Goal: Transaction & Acquisition: Subscribe to service/newsletter

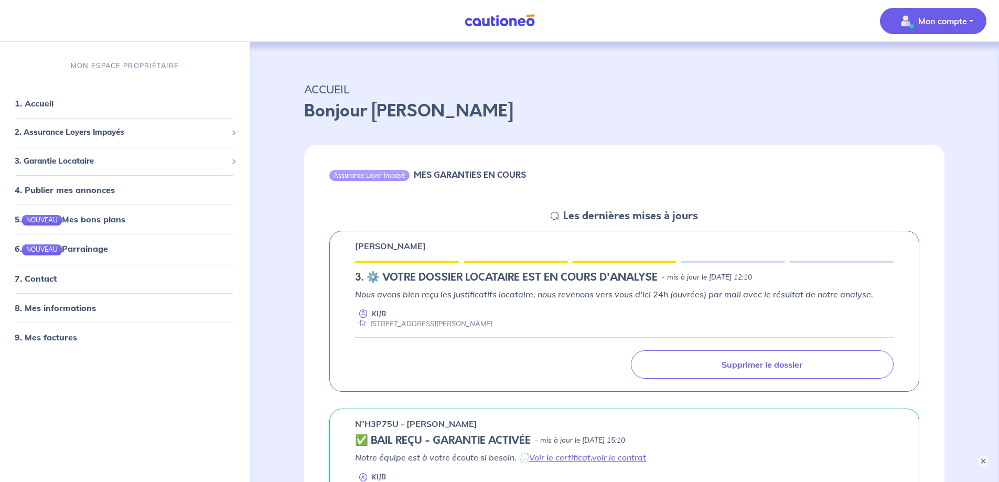
click at [906, 25] on img "button" at bounding box center [905, 21] width 17 height 17
click at [911, 71] on link "Mes informations" at bounding box center [923, 65] width 84 height 17
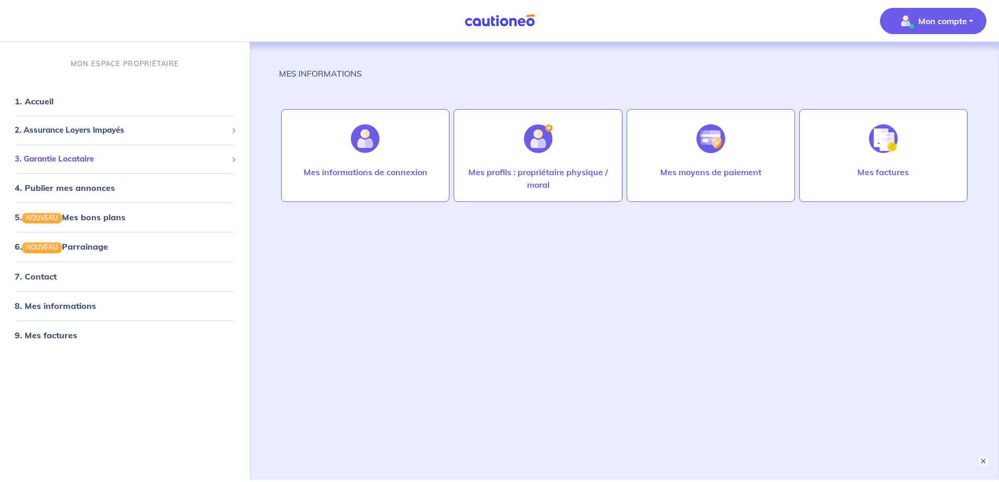
click at [94, 163] on span "3. Garantie Locataire" at bounding box center [121, 159] width 212 height 12
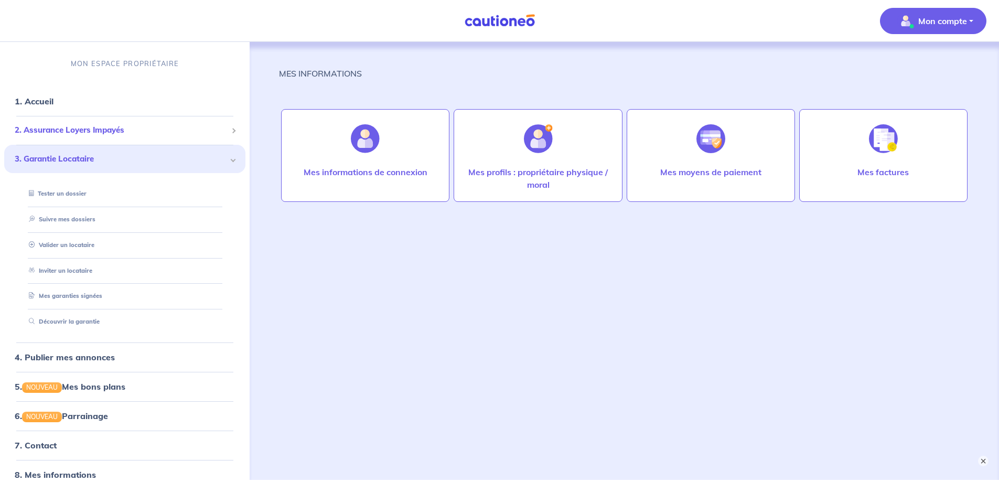
click at [60, 135] on span "2. Assurance Loyers Impayés" at bounding box center [121, 130] width 212 height 12
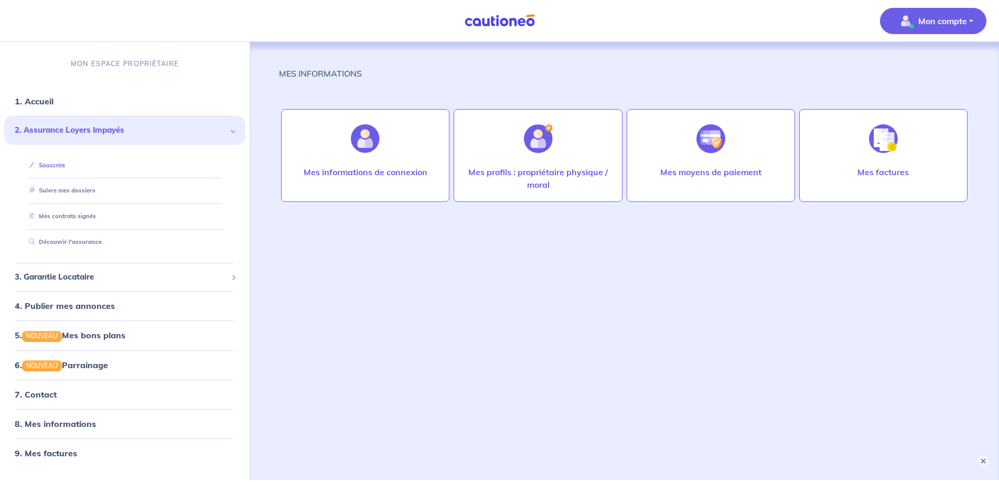
click at [46, 167] on link "Souscrire" at bounding box center [45, 165] width 40 height 7
drag, startPoint x: 46, startPoint y: 167, endPoint x: 942, endPoint y: 22, distance: 907.4
click at [942, 22] on p "Mon compte" at bounding box center [942, 21] width 49 height 13
click at [918, 99] on link "Me déconnecter" at bounding box center [923, 90] width 84 height 17
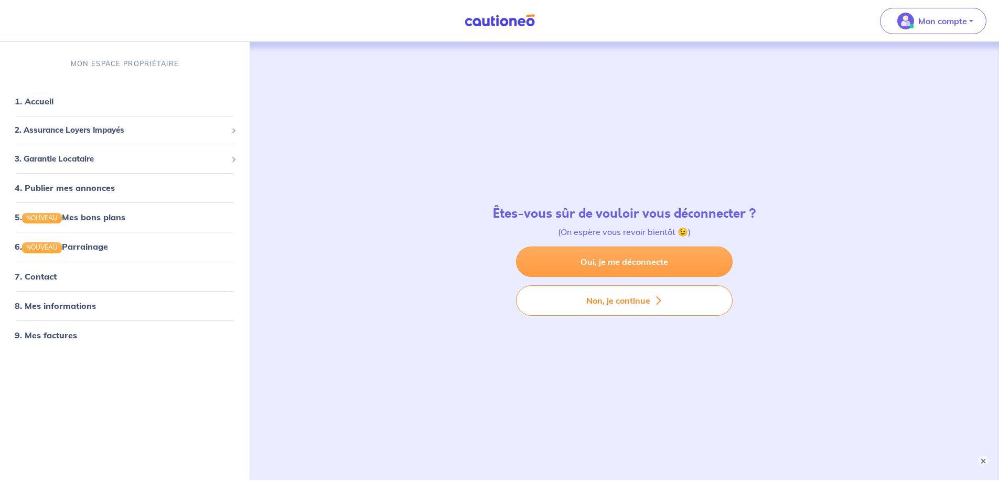
click at [644, 260] on link "Oui, je me déconnecte" at bounding box center [624, 261] width 217 height 30
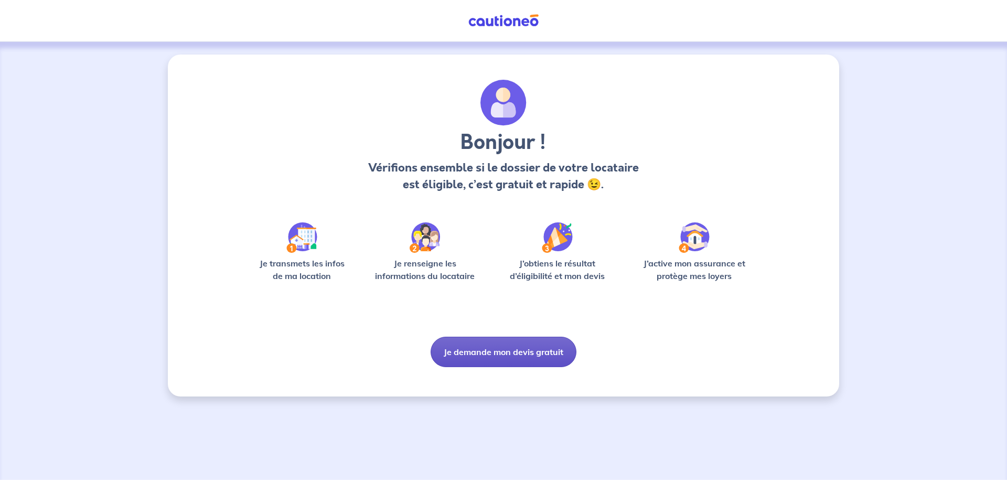
click at [508, 367] on button "Je demande mon devis gratuit" at bounding box center [504, 352] width 146 height 30
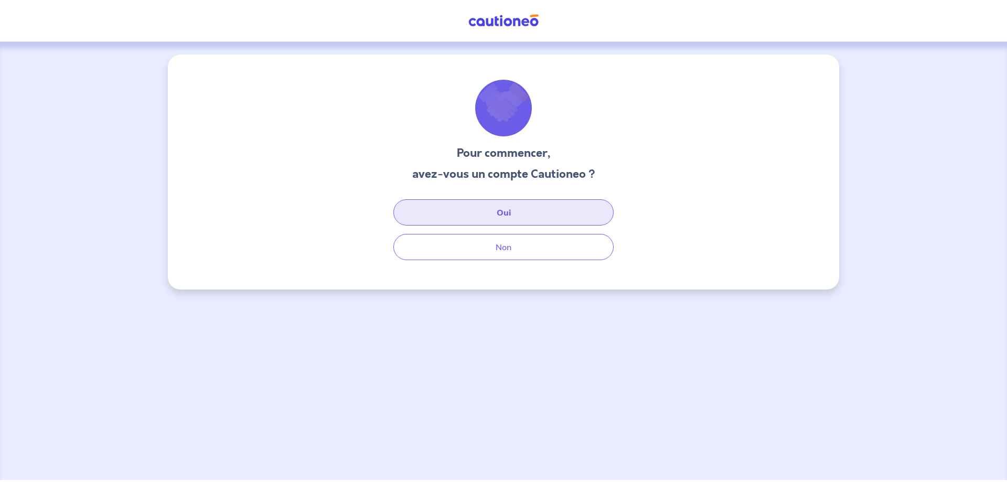
click at [503, 224] on button "Oui" at bounding box center [503, 212] width 220 height 26
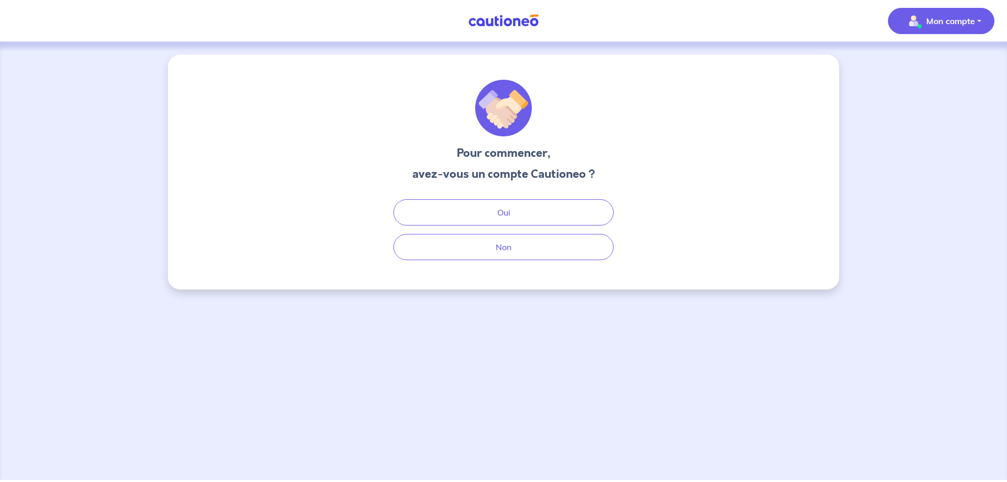
click at [928, 27] on p "Mon compte" at bounding box center [950, 21] width 49 height 13
click at [927, 72] on link "Mes informations" at bounding box center [930, 65] width 84 height 17
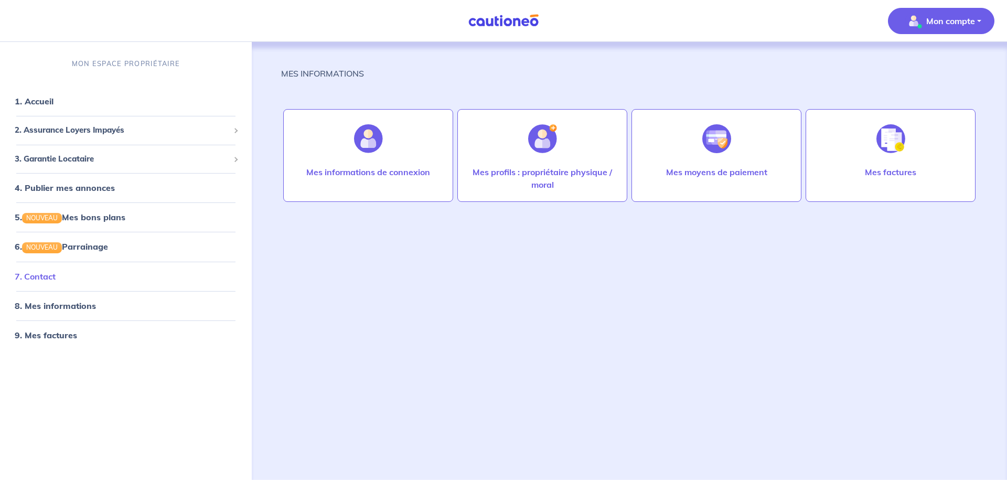
click at [56, 281] on link "7. Contact" at bounding box center [35, 276] width 41 height 10
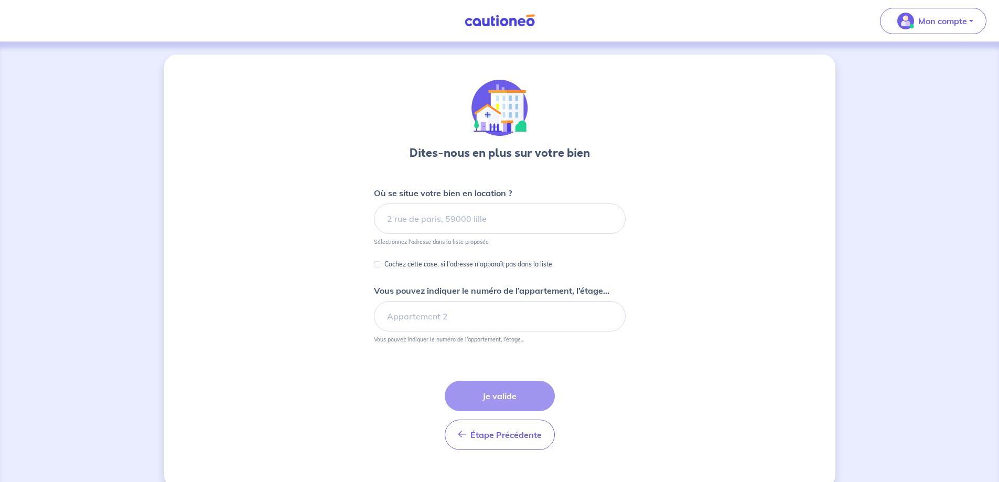
click at [510, 119] on img at bounding box center [499, 108] width 57 height 57
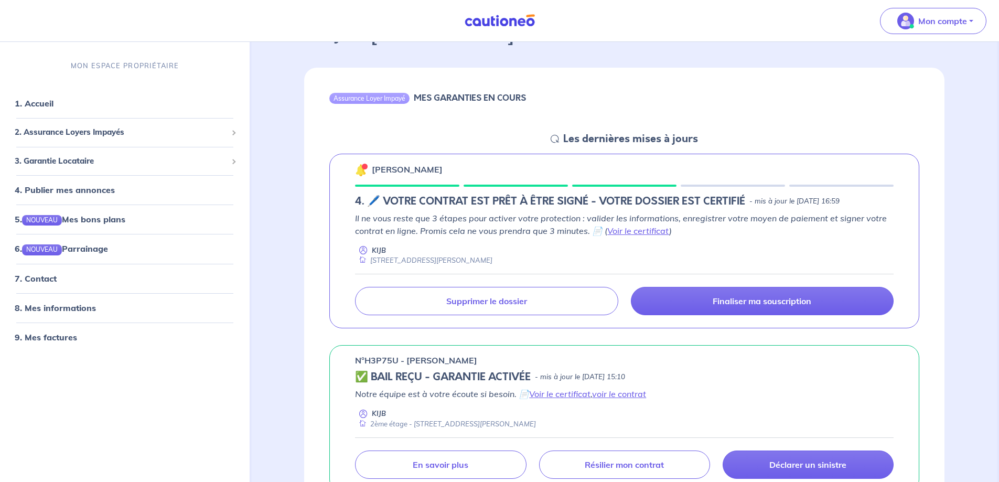
scroll to position [105, 0]
